Goal: Information Seeking & Learning: Learn about a topic

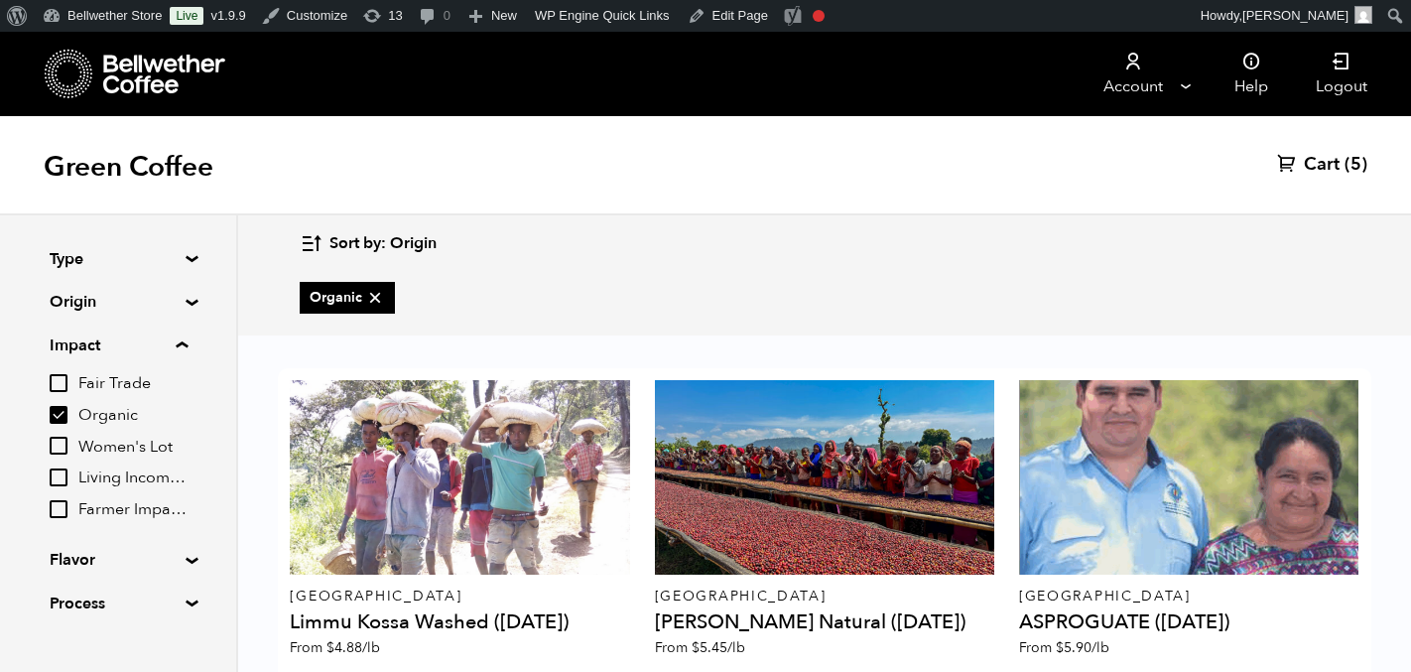
scroll to position [462, 0]
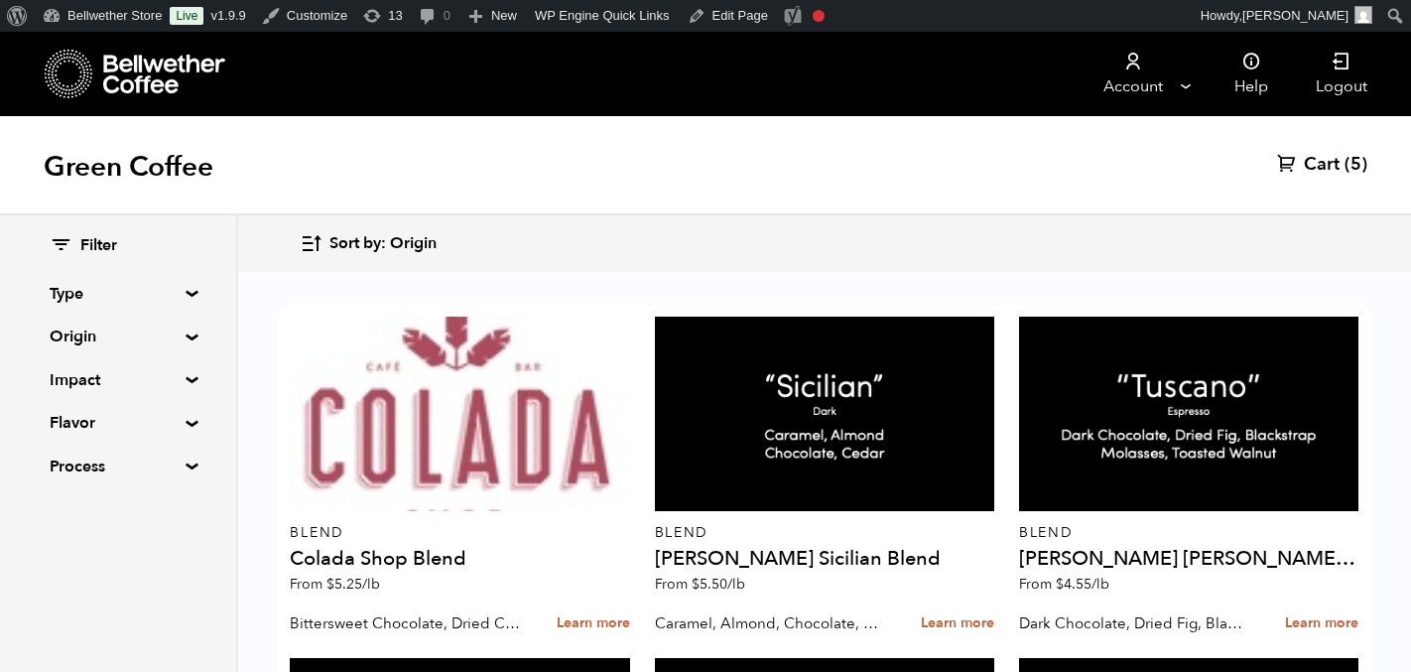
click at [134, 370] on summary "Impact" at bounding box center [118, 380] width 137 height 24
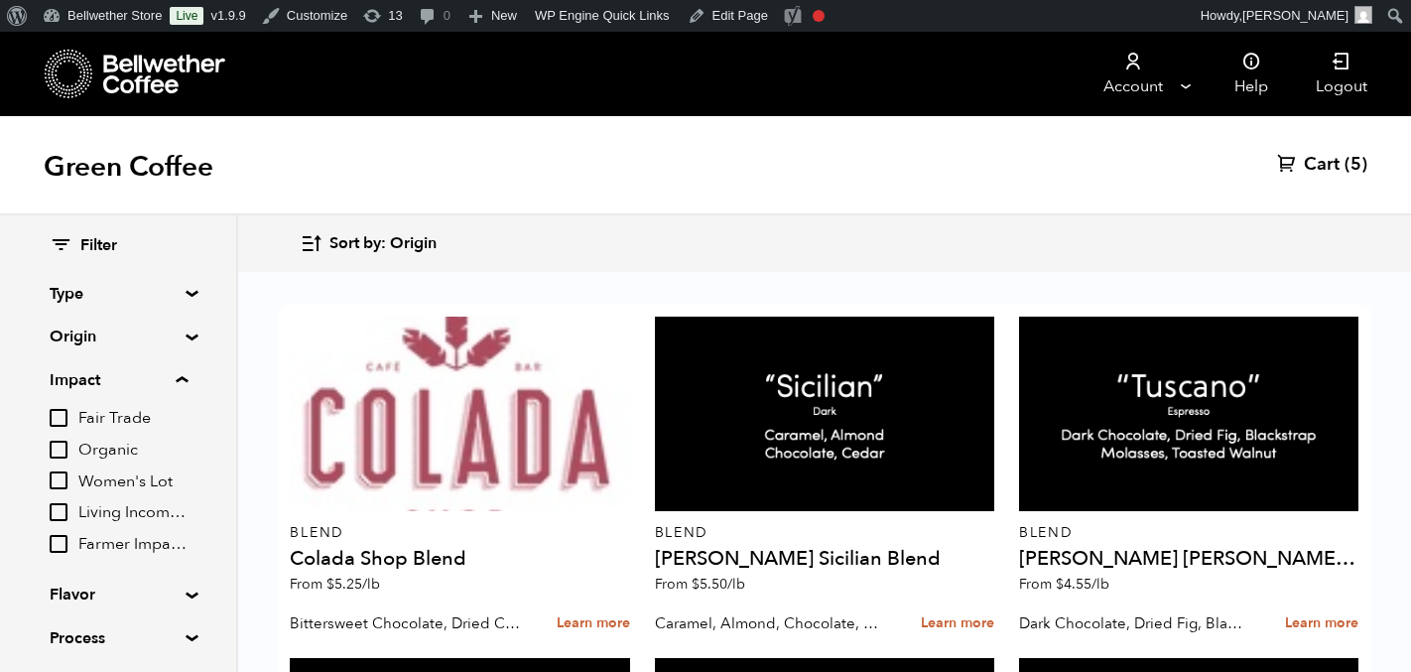
click at [104, 447] on span "Organic" at bounding box center [132, 451] width 109 height 22
click at [0, 0] on input "Organic" at bounding box center [0, 0] width 0 height 0
checkbox input "true"
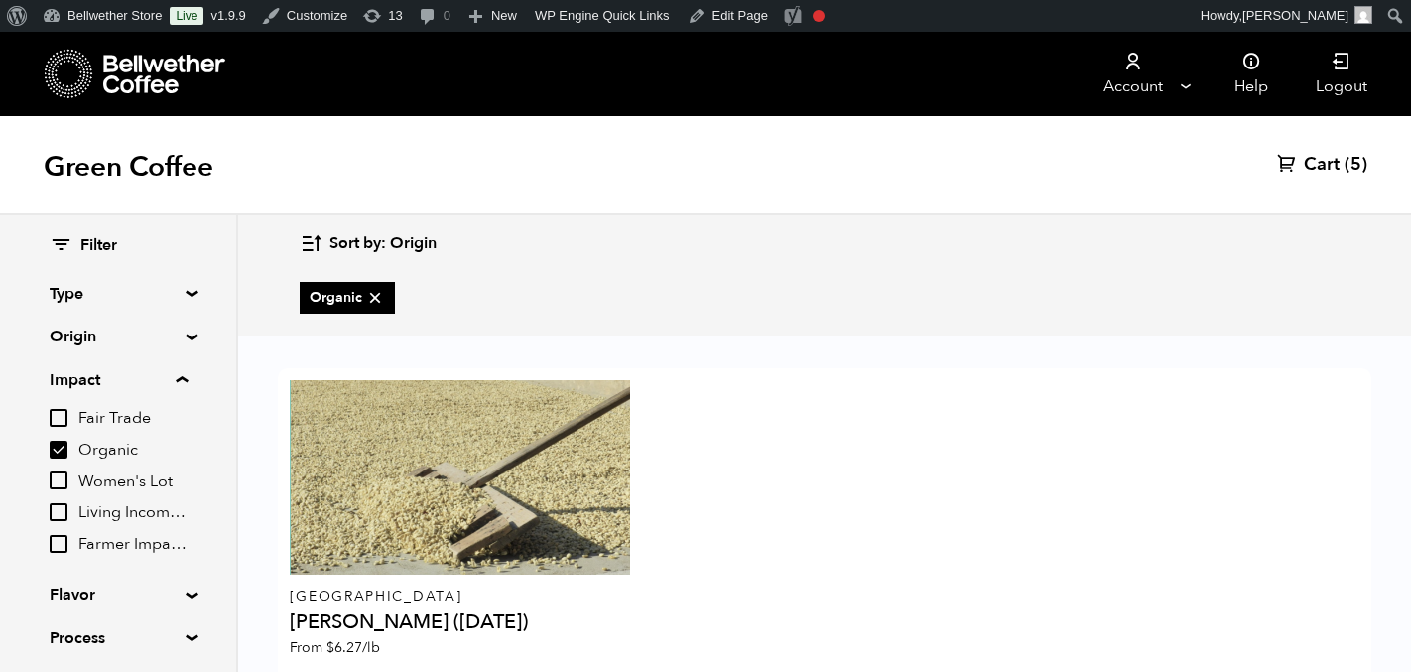
scroll to position [103, 0]
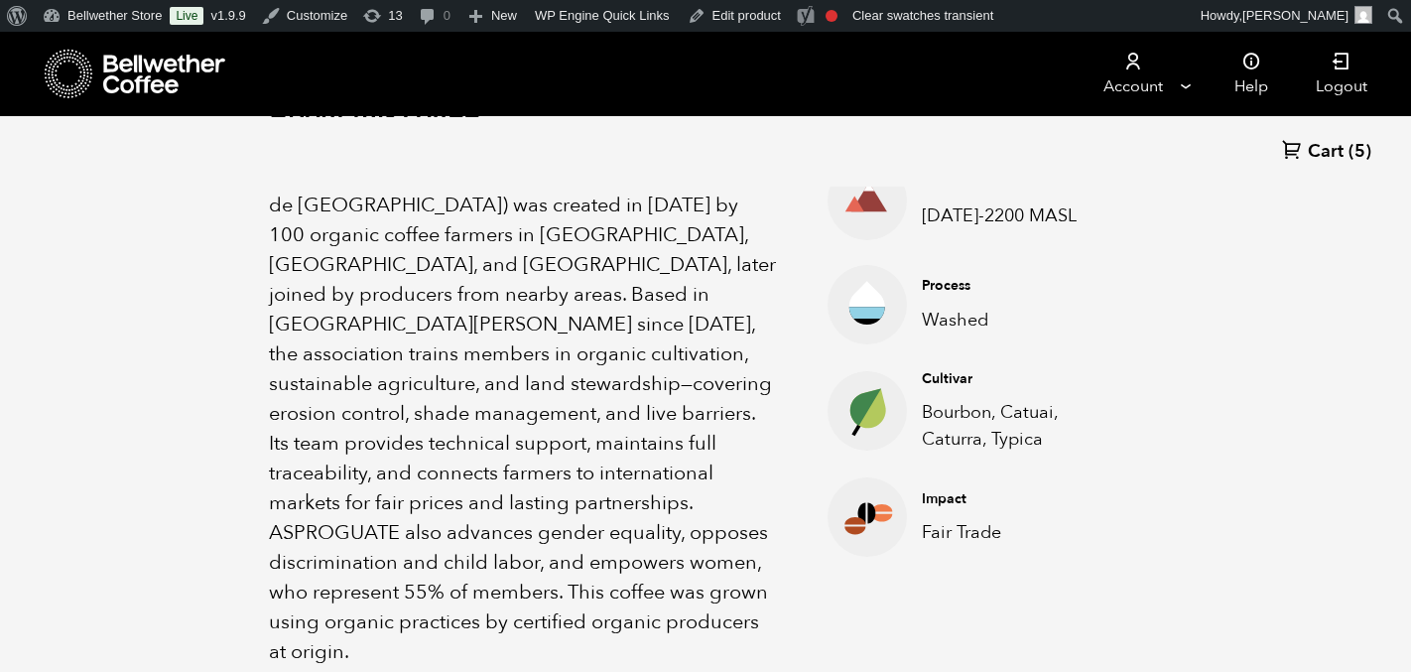
scroll to position [737, 0]
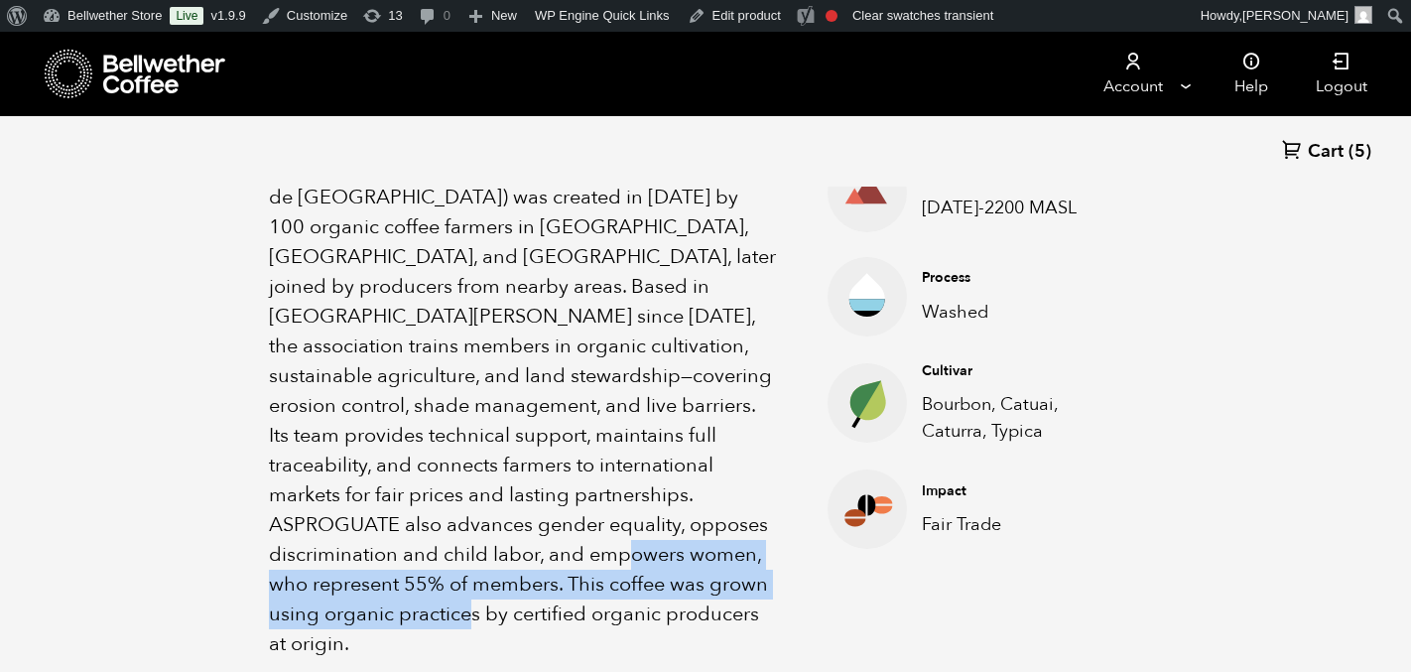
drag, startPoint x: 377, startPoint y: 618, endPoint x: 572, endPoint y: 558, distance: 203.7
click at [572, 558] on p "ASPROGUATE (Asociación Sostenible de Productores de Guatemala) was created in 2…" at bounding box center [523, 406] width 509 height 506
copy p "This coffee was grown using organic practices by certified organic producers at…"
click at [148, 80] on icon at bounding box center [165, 75] width 124 height 40
